Goal: Task Accomplishment & Management: Use online tool/utility

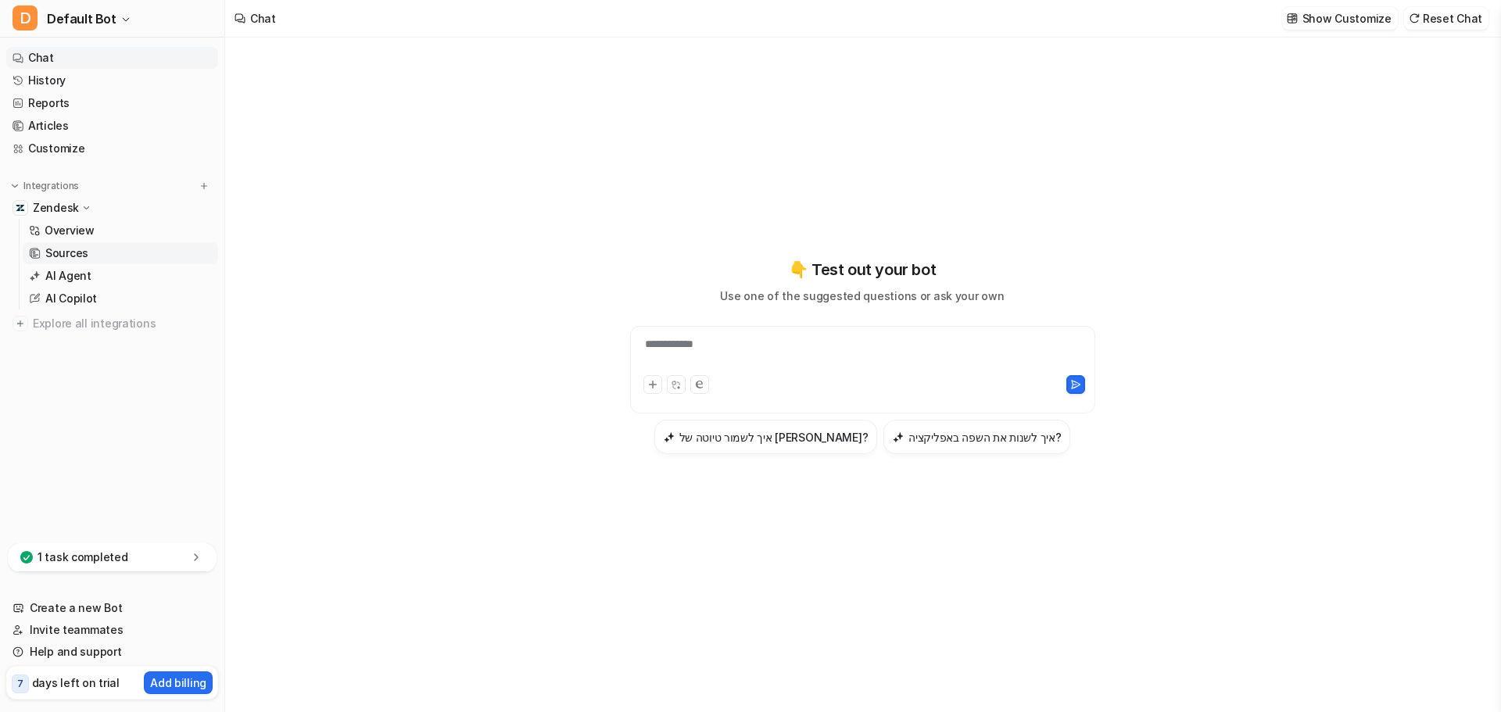
click at [78, 253] on p "Sources" at bounding box center [66, 253] width 43 height 16
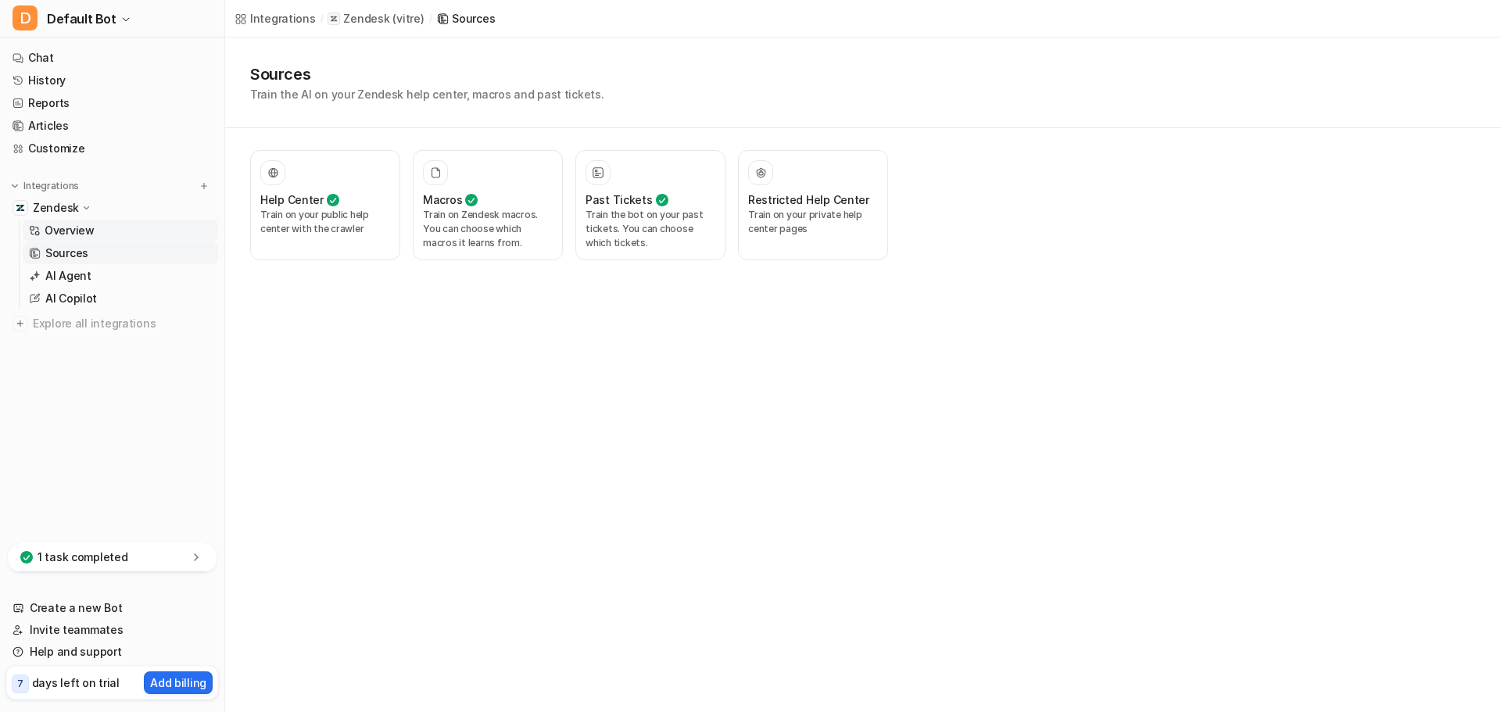
click at [144, 226] on link "Overview" at bounding box center [120, 231] width 195 height 22
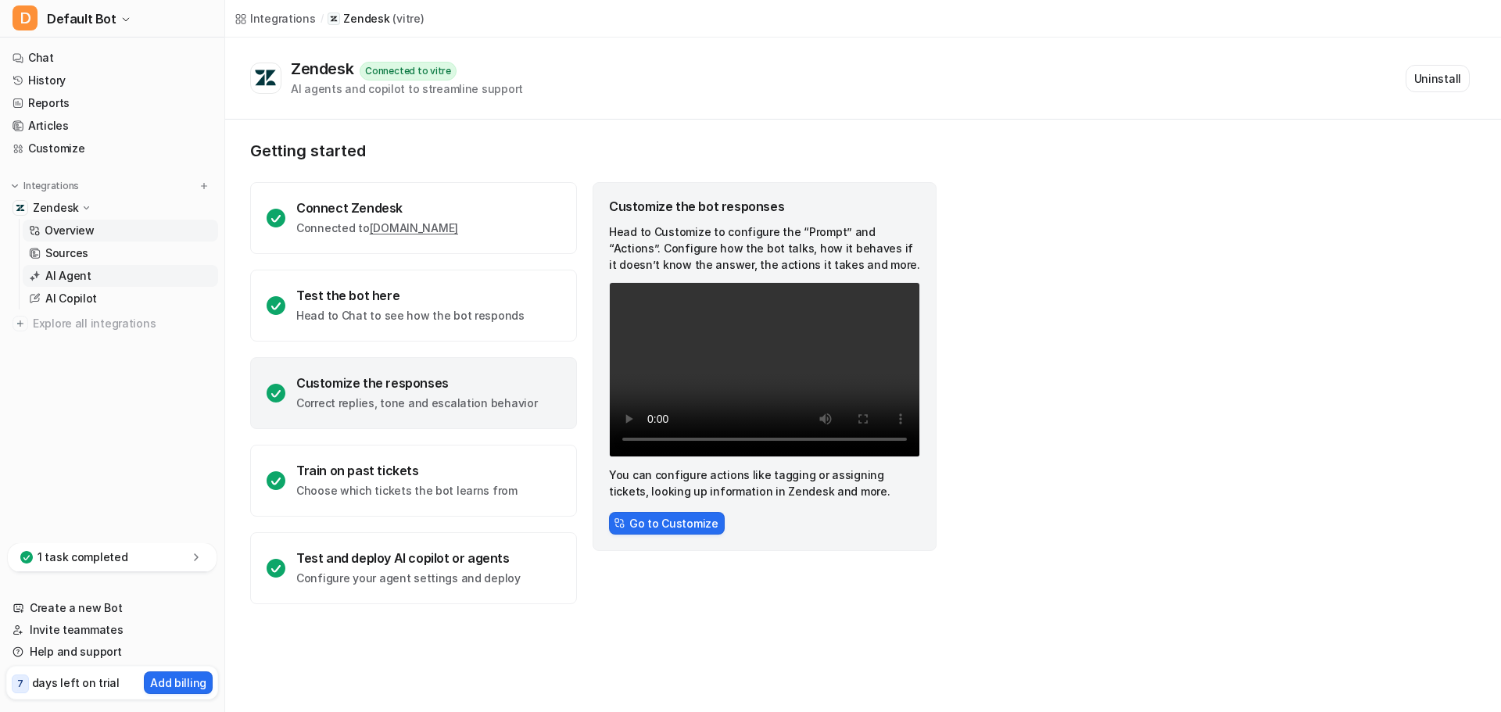
click at [131, 275] on link "AI Agent" at bounding box center [120, 276] width 195 height 22
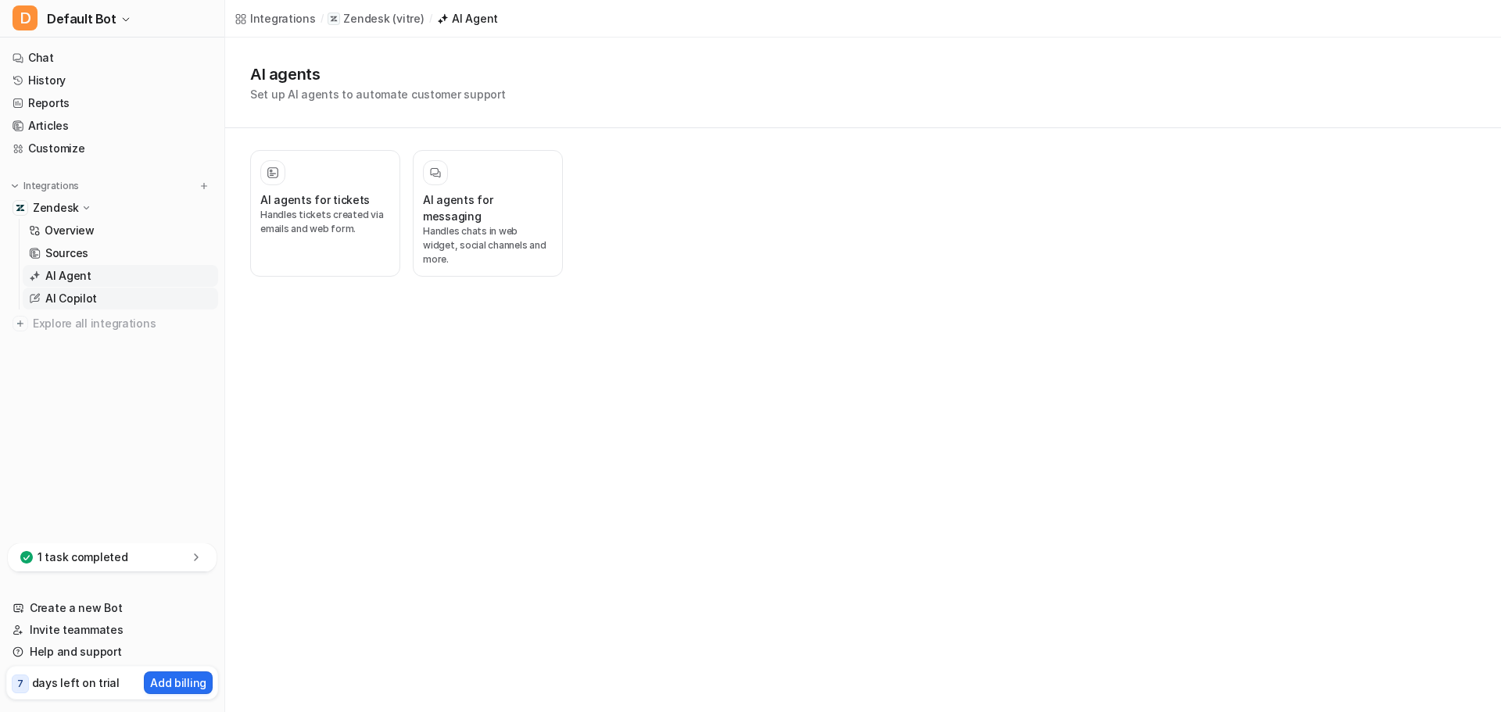
click at [110, 296] on link "AI Copilot" at bounding box center [120, 299] width 195 height 22
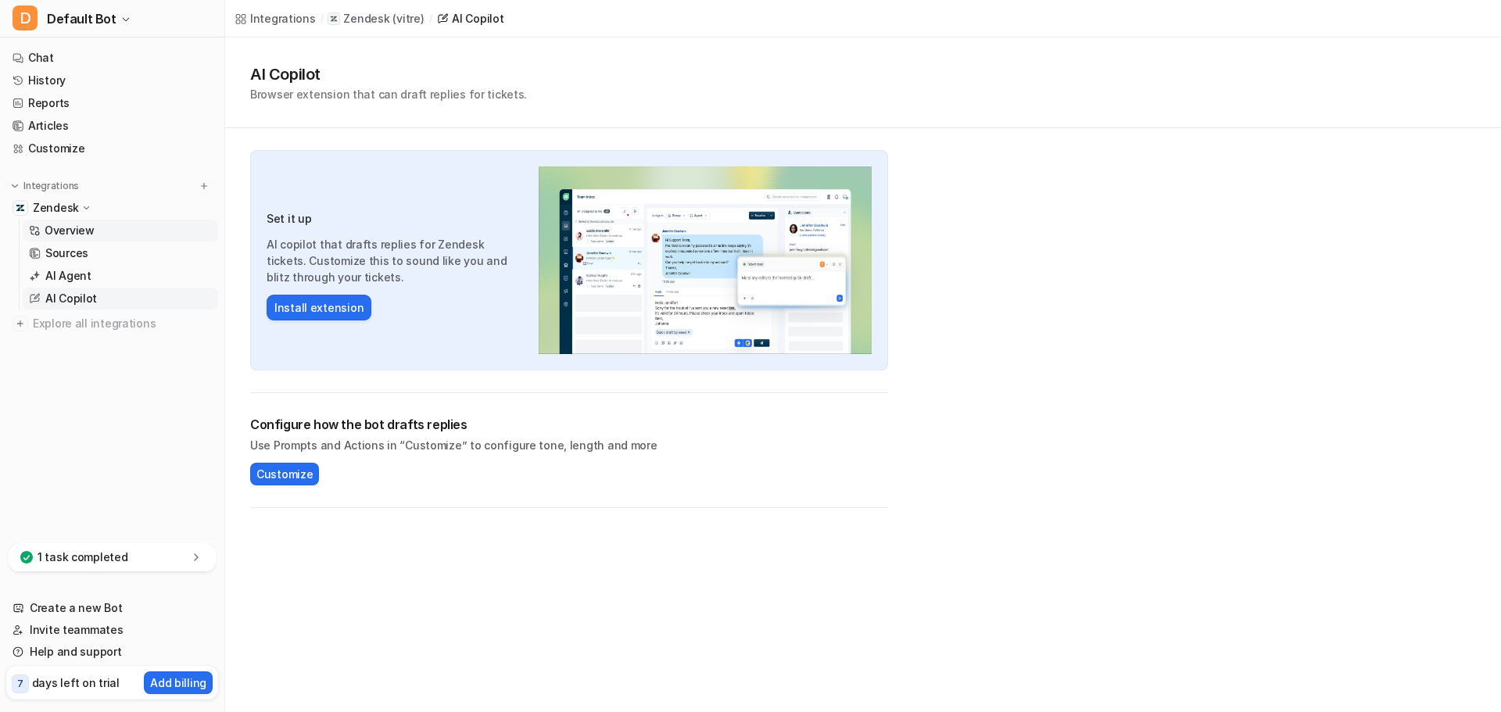
click at [132, 227] on link "Overview" at bounding box center [120, 231] width 195 height 22
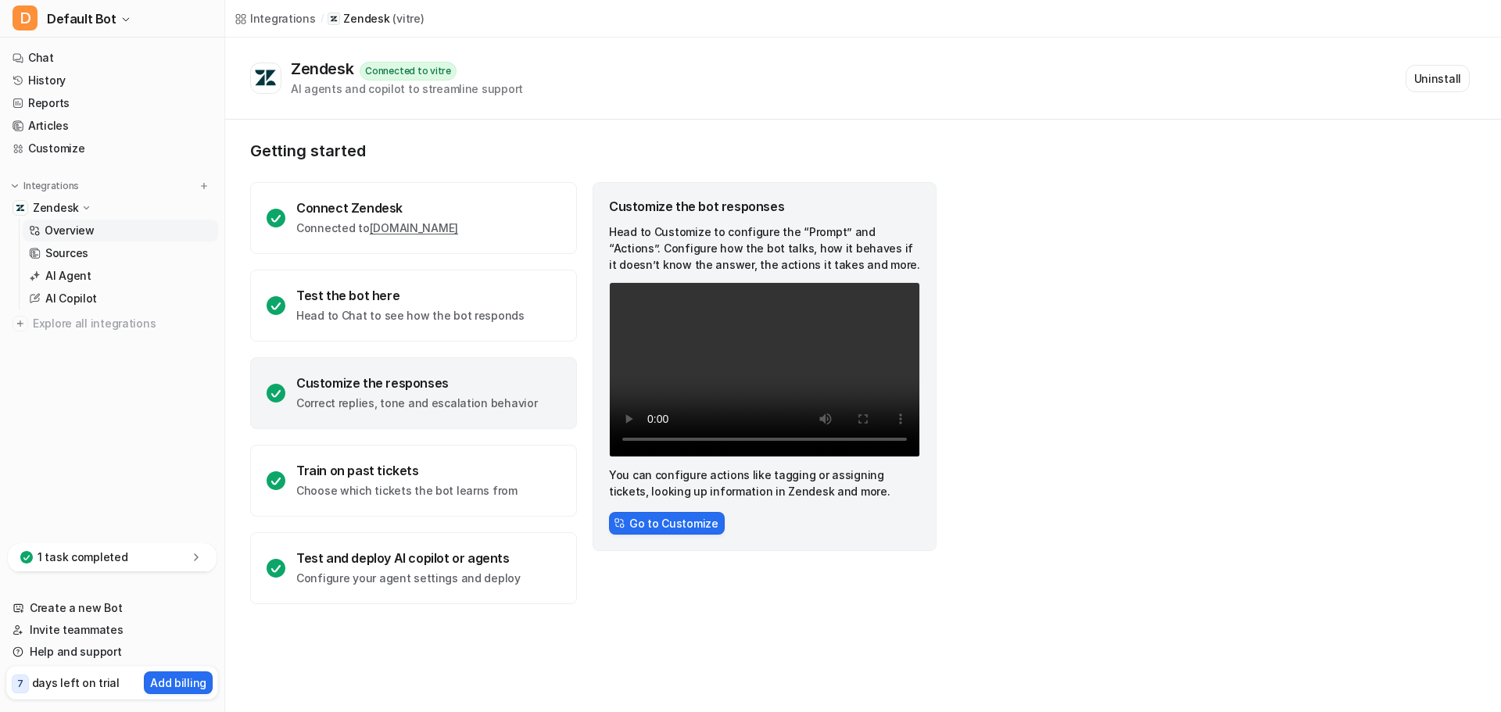
click at [126, 240] on link "Overview" at bounding box center [120, 231] width 195 height 22
click at [116, 251] on link "Sources" at bounding box center [120, 253] width 195 height 22
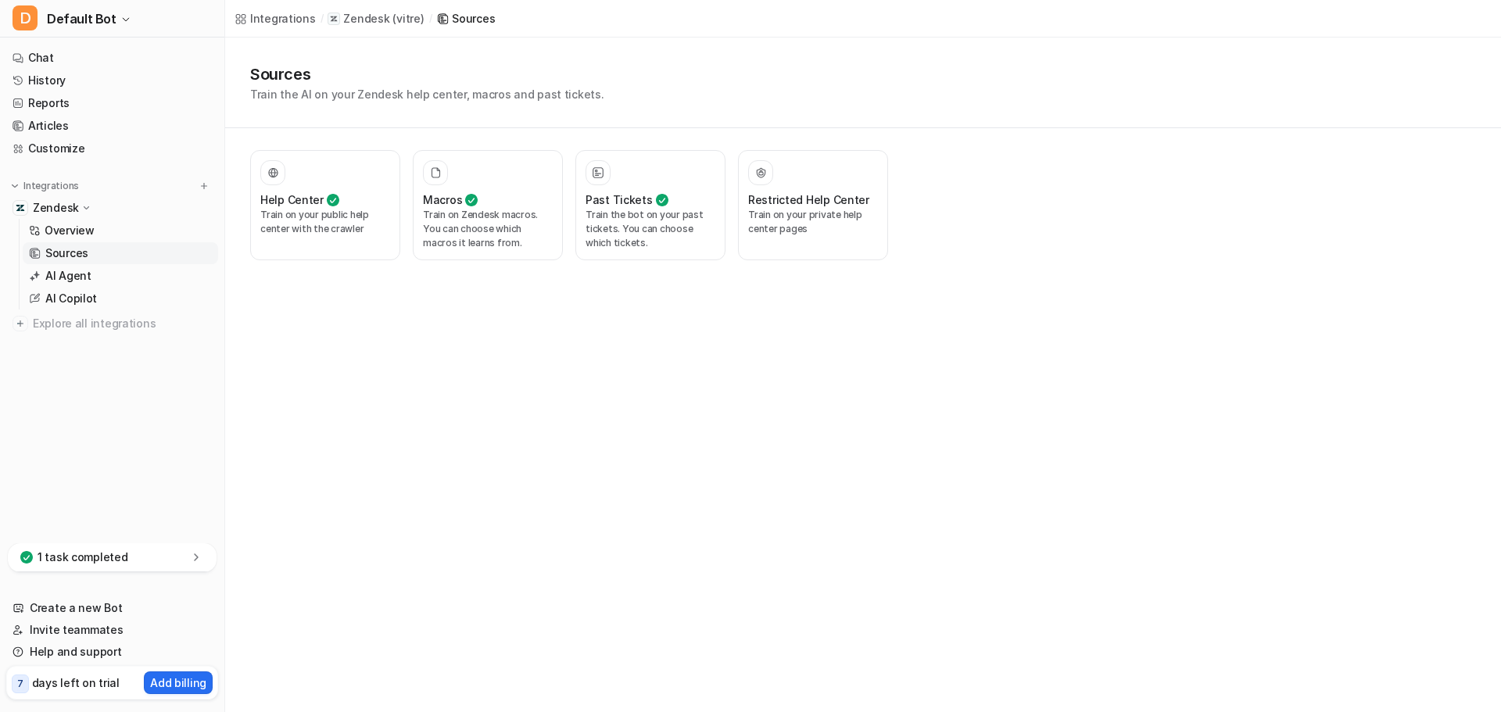
click at [116, 251] on link "Sources" at bounding box center [120, 253] width 195 height 22
click at [101, 273] on link "AI Agent" at bounding box center [120, 276] width 195 height 22
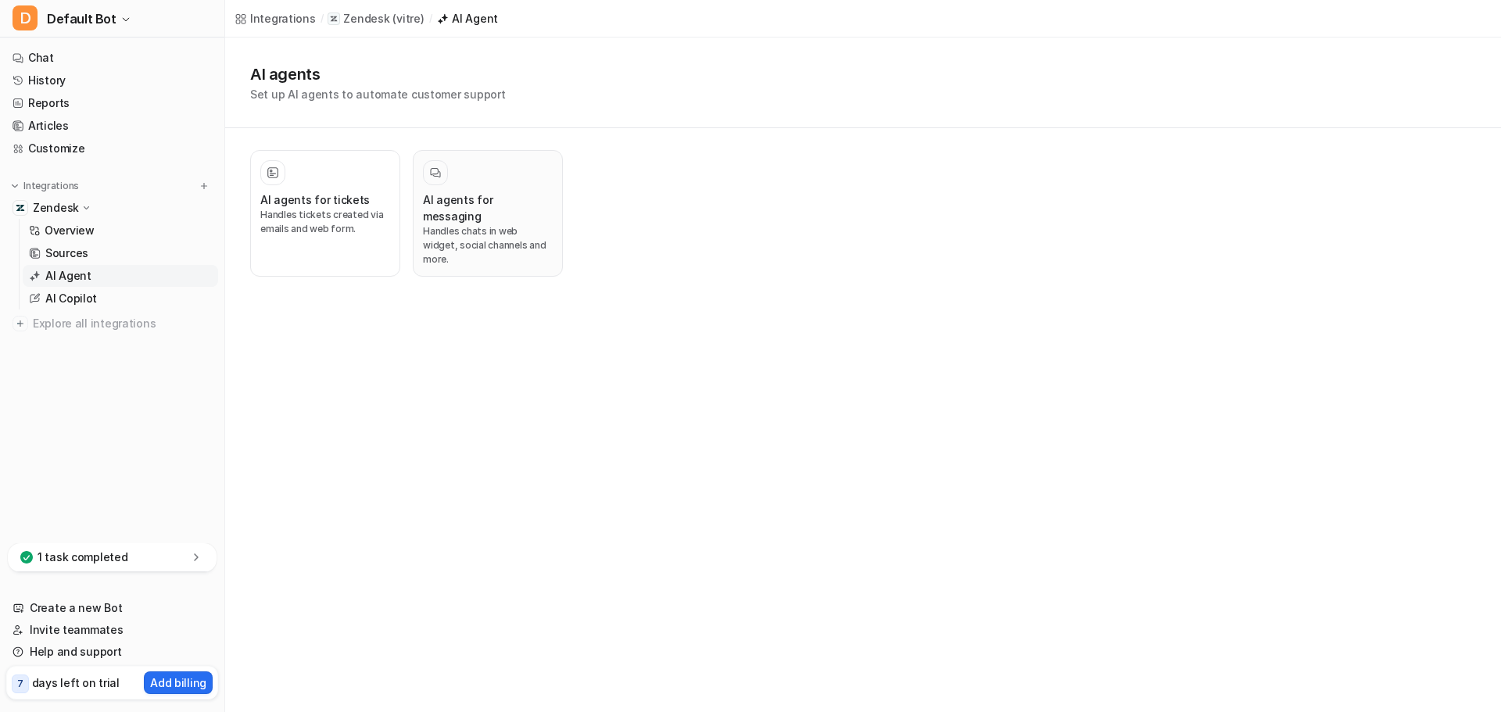
click at [447, 202] on h3 "AI agents for messaging" at bounding box center [488, 208] width 130 height 33
click at [364, 212] on p "Handles tickets created via emails and web form." at bounding box center [325, 222] width 130 height 28
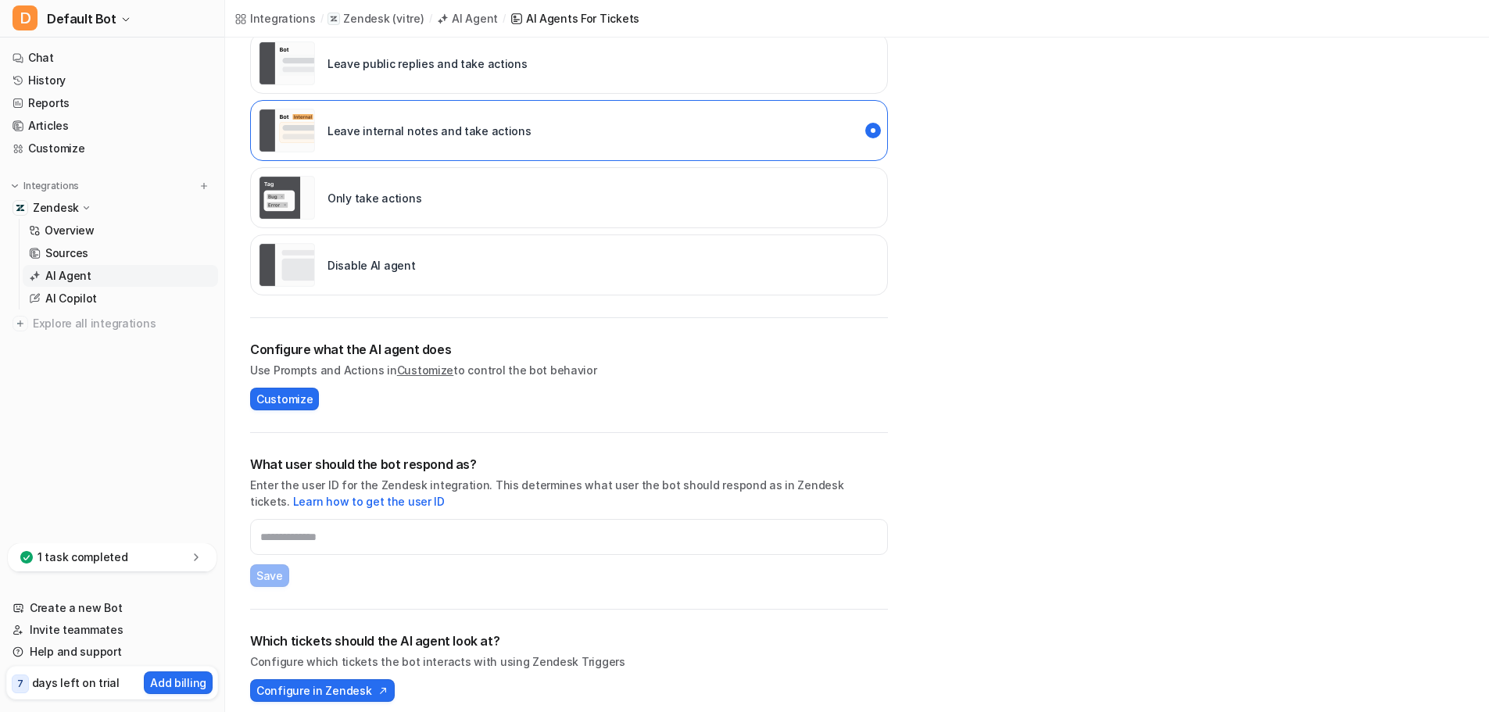
scroll to position [340, 0]
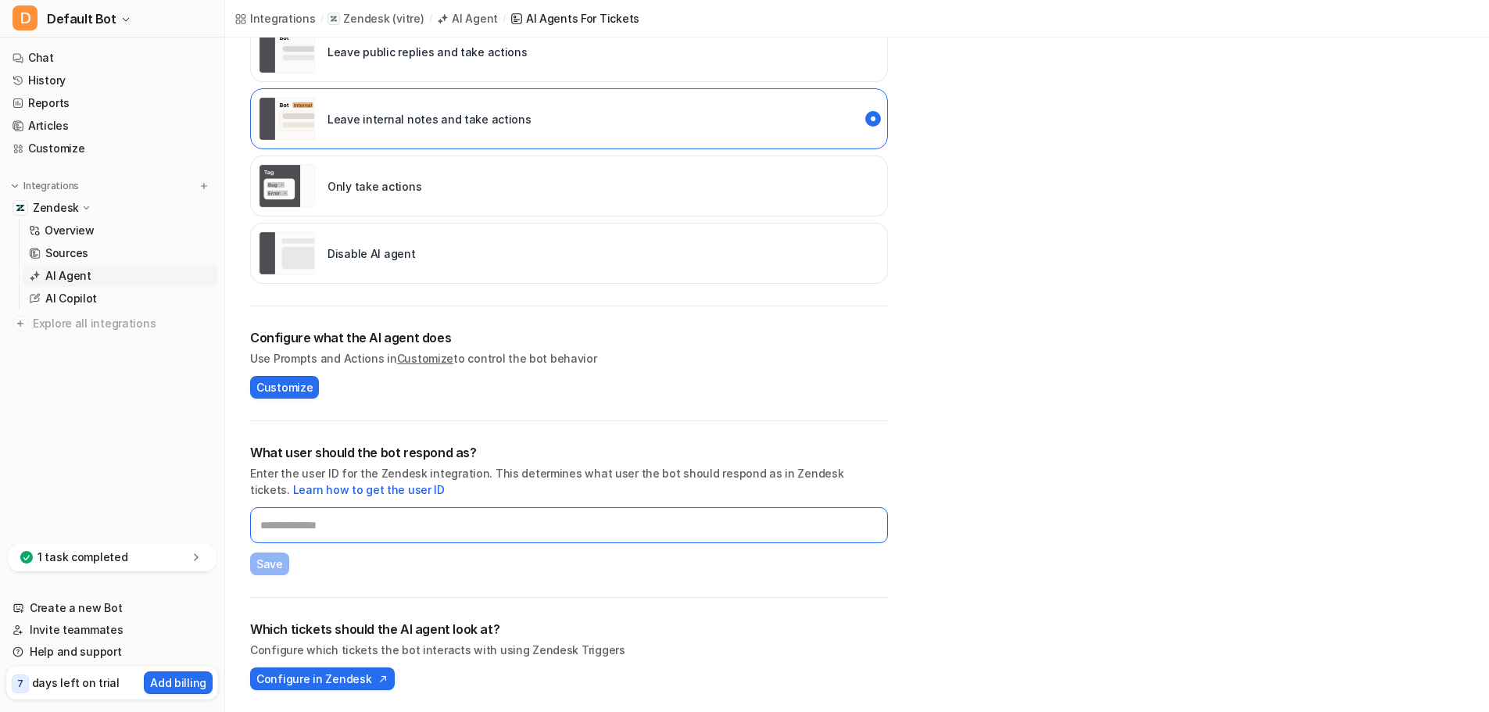
click at [464, 531] on input "text" at bounding box center [569, 525] width 638 height 36
